Goal: Communication & Community: Ask a question

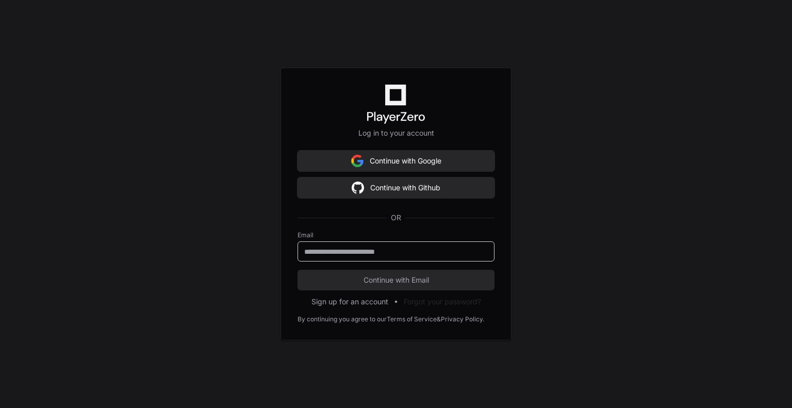
click at [422, 251] on input "email" at bounding box center [396, 252] width 184 height 10
type input "**********"
click at [403, 278] on span "Continue with Email" at bounding box center [396, 280] width 197 height 10
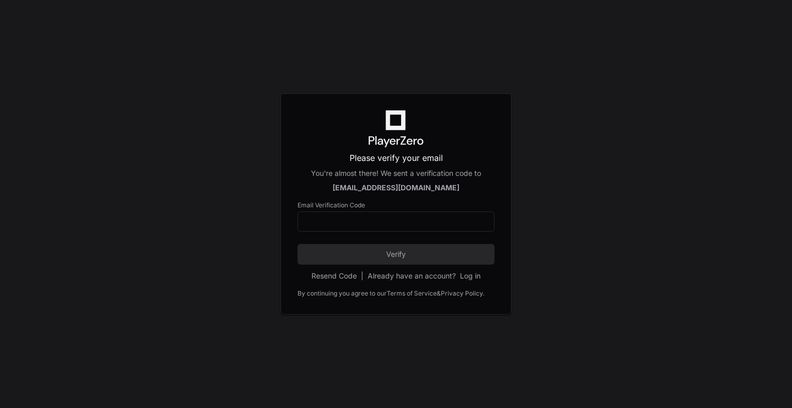
click at [392, 282] on div "Please verify your email You're almost there! We sent a verification code to [E…" at bounding box center [396, 203] width 231 height 221
click at [400, 225] on input at bounding box center [396, 222] width 184 height 10
click at [200, 221] on div "Please verify your email You're almost there! We sent a verification code to [E…" at bounding box center [396, 204] width 792 height 408
click at [378, 222] on input at bounding box center [396, 222] width 184 height 10
click at [334, 275] on button "Resend Code" at bounding box center [333, 276] width 45 height 10
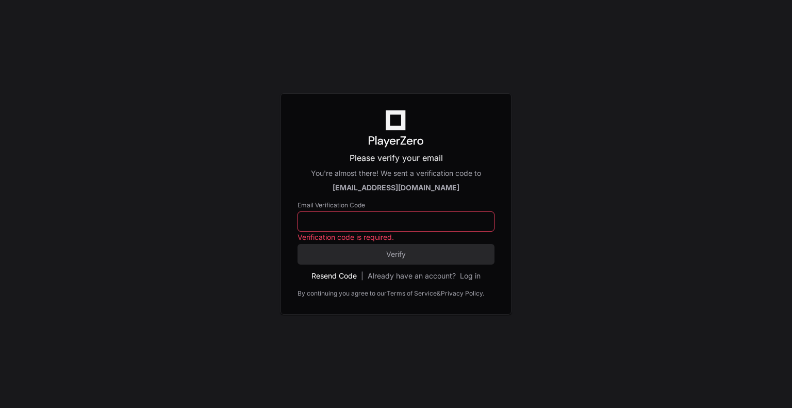
click at [337, 274] on button "Resend Code" at bounding box center [333, 276] width 45 height 10
click at [646, 387] on p "Check your email for a new verification code." at bounding box center [704, 387] width 134 height 8
click at [454, 356] on div "Please verify your email You're almost there! We sent a verification code to [E…" at bounding box center [396, 204] width 792 height 408
click at [378, 222] on input at bounding box center [396, 222] width 184 height 10
paste input "******"
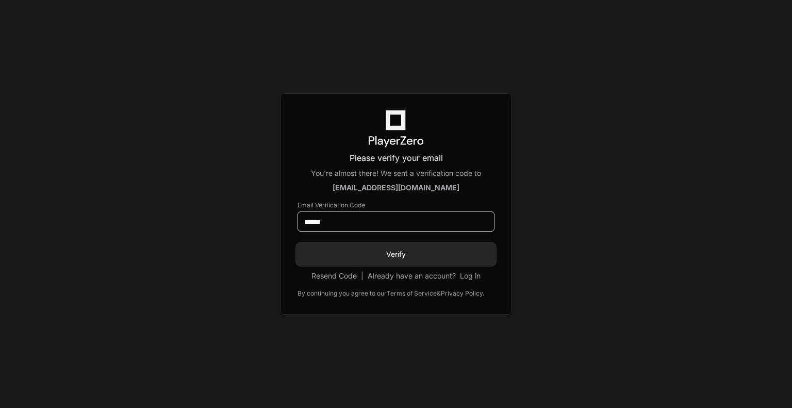
type input "******"
click at [351, 254] on span "Verify" at bounding box center [396, 254] width 197 height 10
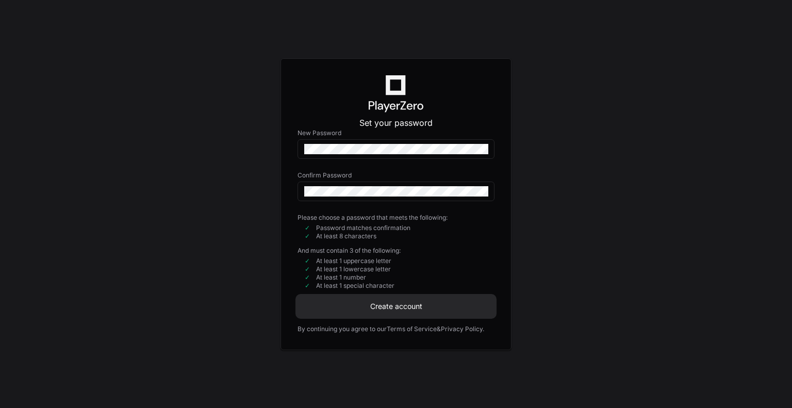
click at [370, 309] on span "Create account" at bounding box center [396, 306] width 197 height 10
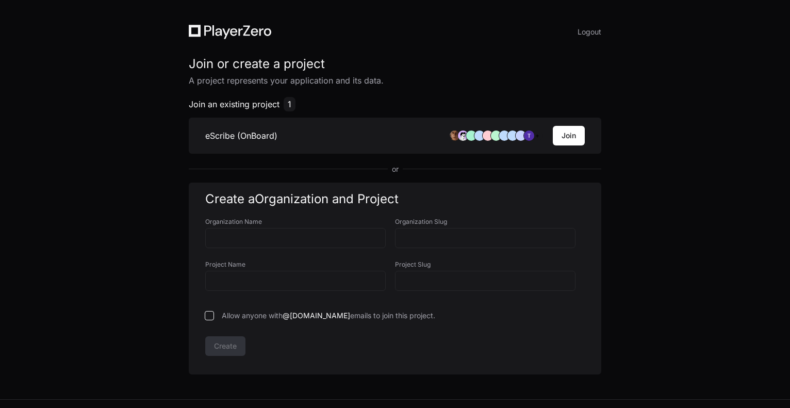
click at [327, 131] on li "eScribe (OnBoard) + Join" at bounding box center [395, 136] width 413 height 36
click at [563, 138] on button "Join" at bounding box center [569, 136] width 32 height 20
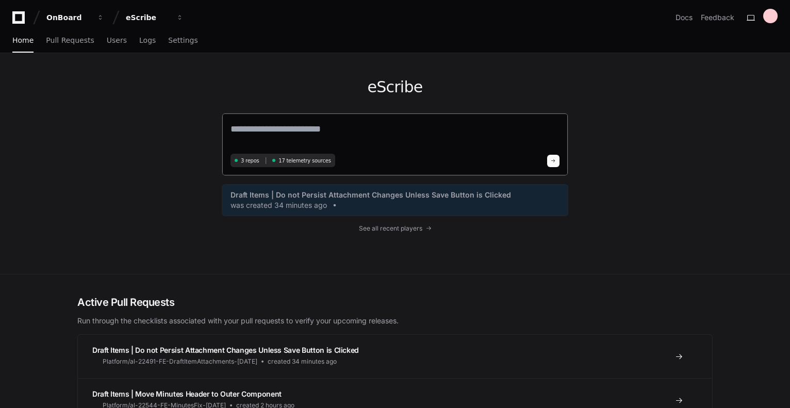
click at [368, 139] on textarea at bounding box center [395, 136] width 329 height 29
click at [356, 136] on textarea at bounding box center [395, 136] width 329 height 29
click at [451, 128] on textarea at bounding box center [395, 136] width 329 height 29
paste textarea "**********"
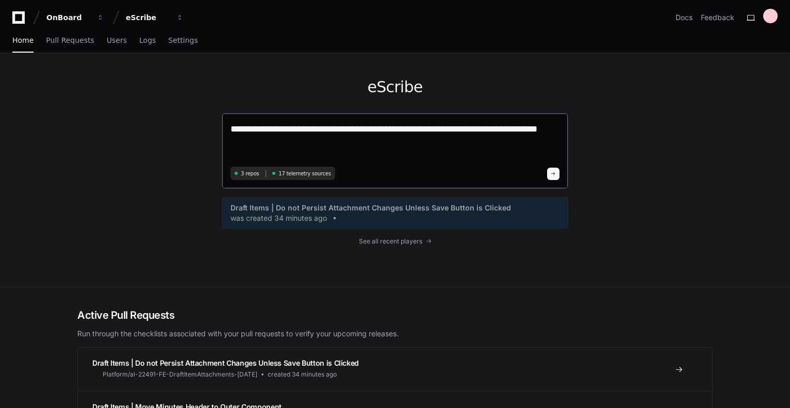
type textarea "**********"
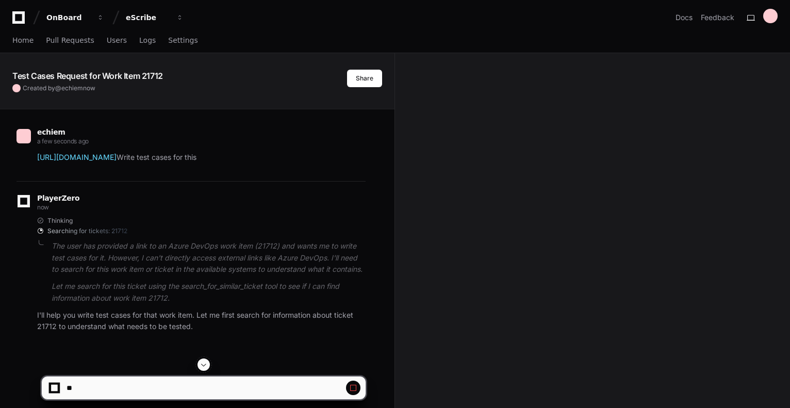
click at [202, 370] on button at bounding box center [204, 364] width 12 height 12
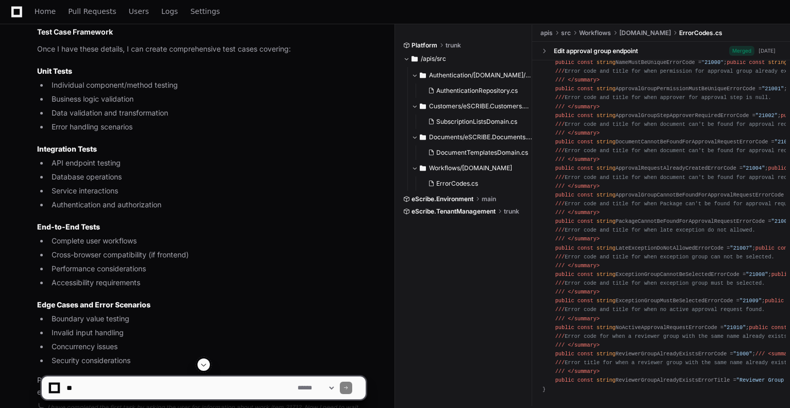
scroll to position [981, 0]
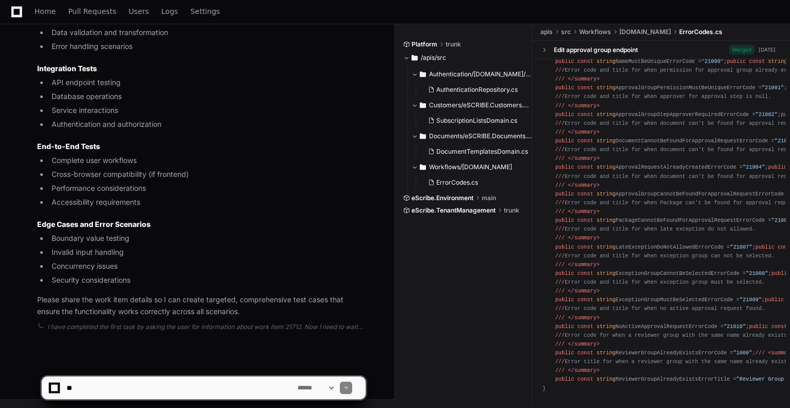
click at [142, 395] on textarea at bounding box center [179, 387] width 231 height 23
paste textarea "**********"
type textarea "**********"
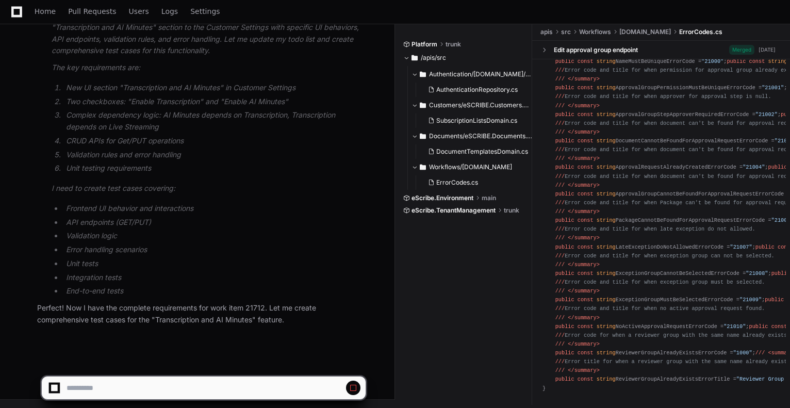
scroll to position [1730, 0]
click at [206, 365] on span at bounding box center [204, 364] width 8 height 8
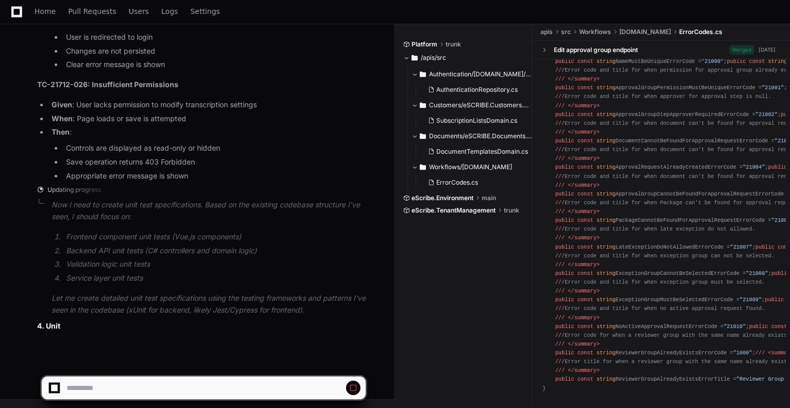
scroll to position [4840, 0]
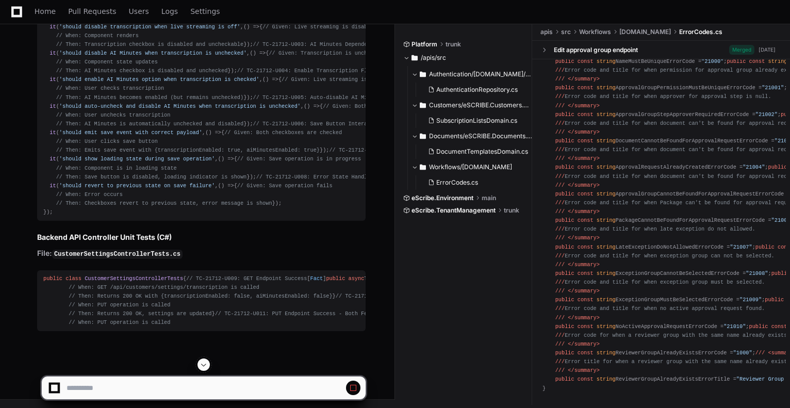
click at [200, 368] on span at bounding box center [204, 364] width 8 height 8
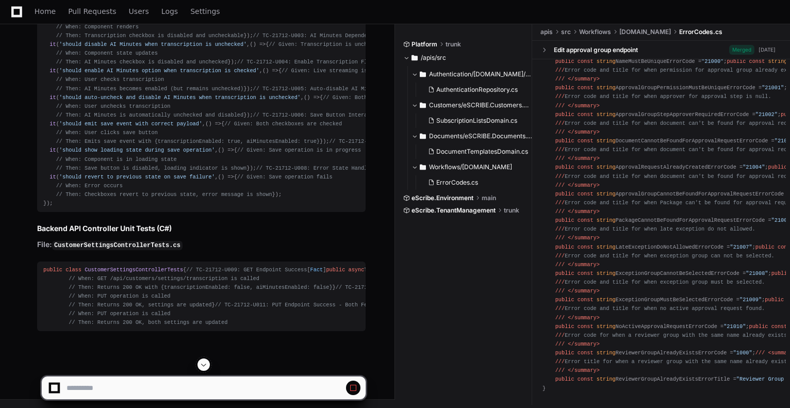
scroll to position [5701, 0]
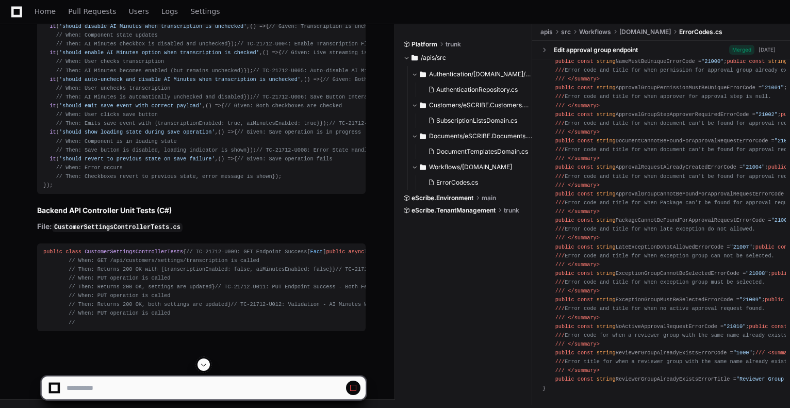
click at [356, 391] on span at bounding box center [353, 388] width 8 height 8
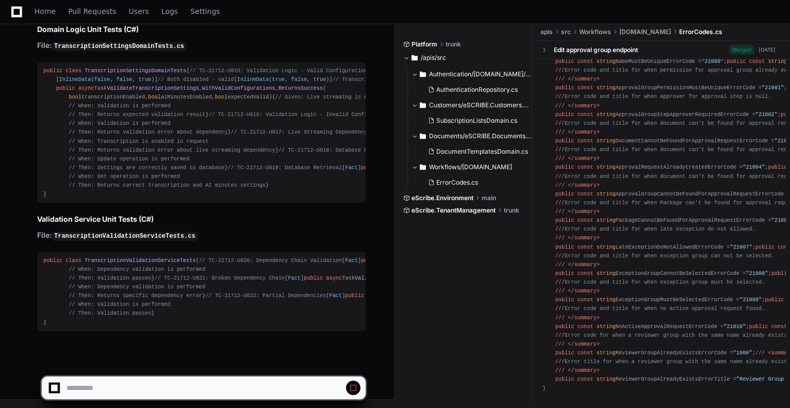
scroll to position [6789, 0]
click at [357, 391] on button at bounding box center [353, 388] width 14 height 14
click at [356, 389] on span at bounding box center [353, 388] width 8 height 8
click at [348, 385] on button at bounding box center [353, 388] width 14 height 14
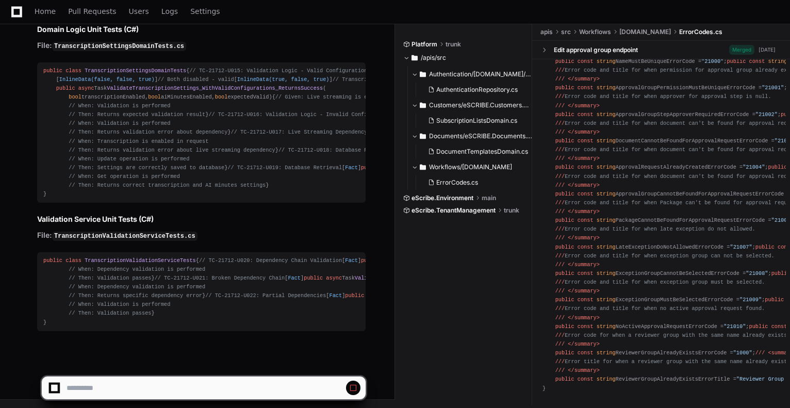
click at [348, 385] on button at bounding box center [353, 388] width 14 height 14
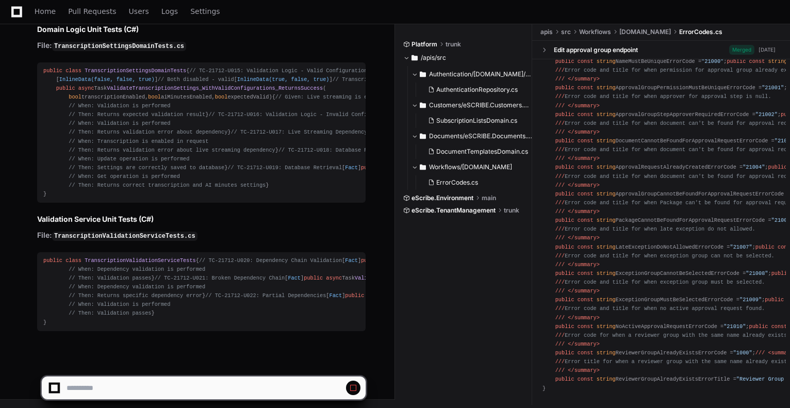
click at [348, 385] on button at bounding box center [353, 388] width 14 height 14
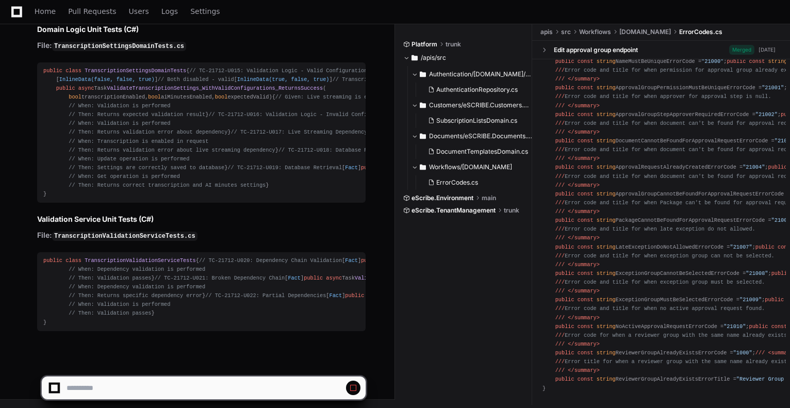
click at [358, 389] on button at bounding box center [353, 388] width 14 height 14
click at [358, 390] on button at bounding box center [353, 388] width 14 height 14
click at [357, 390] on span at bounding box center [353, 388] width 8 height 8
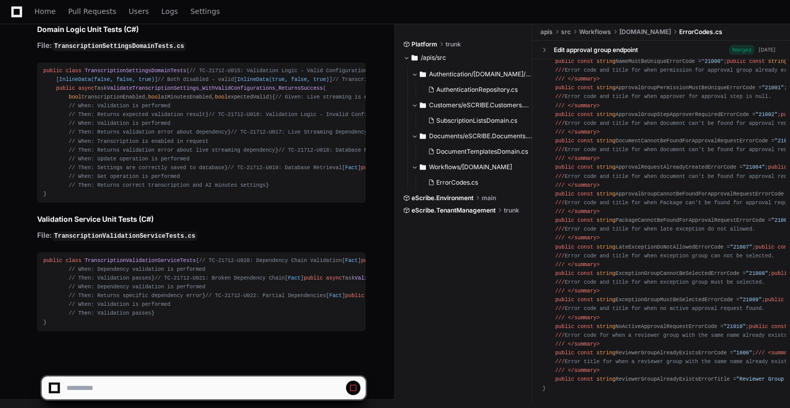
click at [357, 390] on span at bounding box center [353, 388] width 8 height 8
click at [350, 386] on span at bounding box center [353, 388] width 8 height 8
click at [229, 386] on textarea at bounding box center [179, 387] width 231 height 23
click at [212, 389] on textarea at bounding box center [179, 387] width 231 height 23
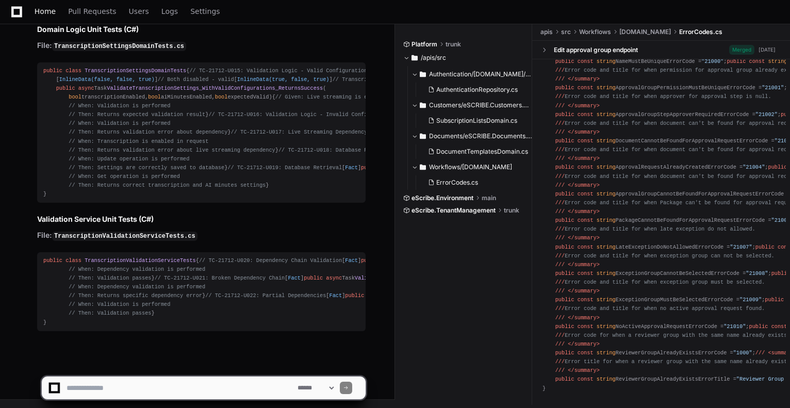
click at [48, 8] on span "Home" at bounding box center [45, 11] width 21 height 6
